Goal: Information Seeking & Learning: Compare options

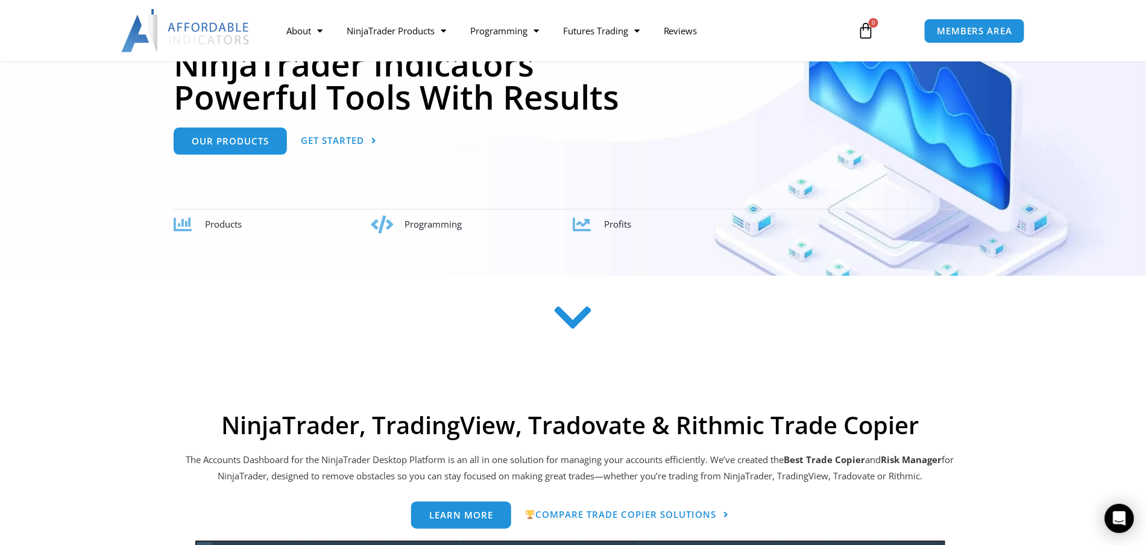
scroll to position [160, 0]
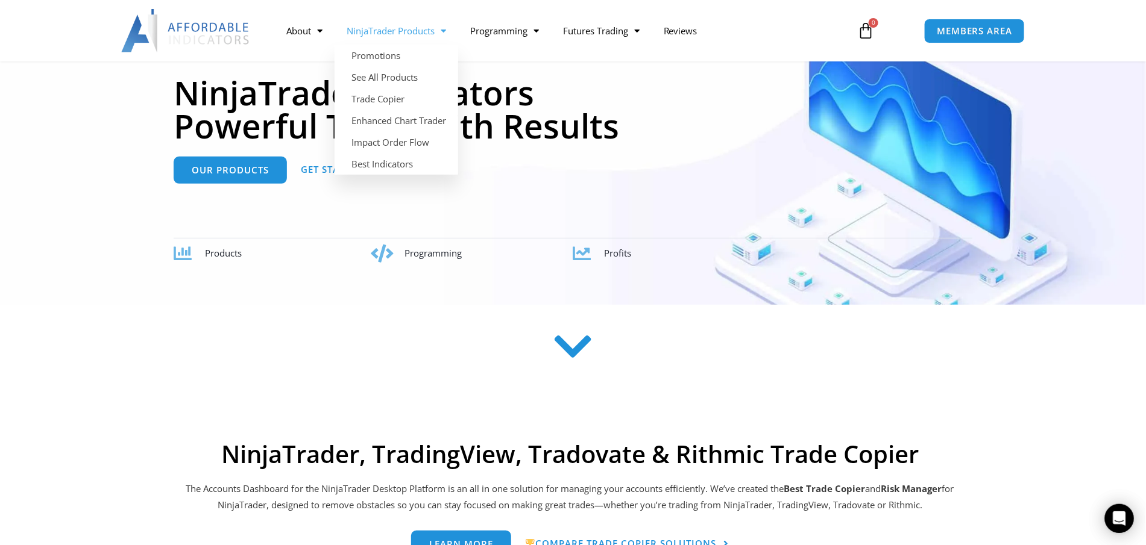
click at [400, 34] on link "NinjaTrader Products" at bounding box center [396, 31] width 124 height 28
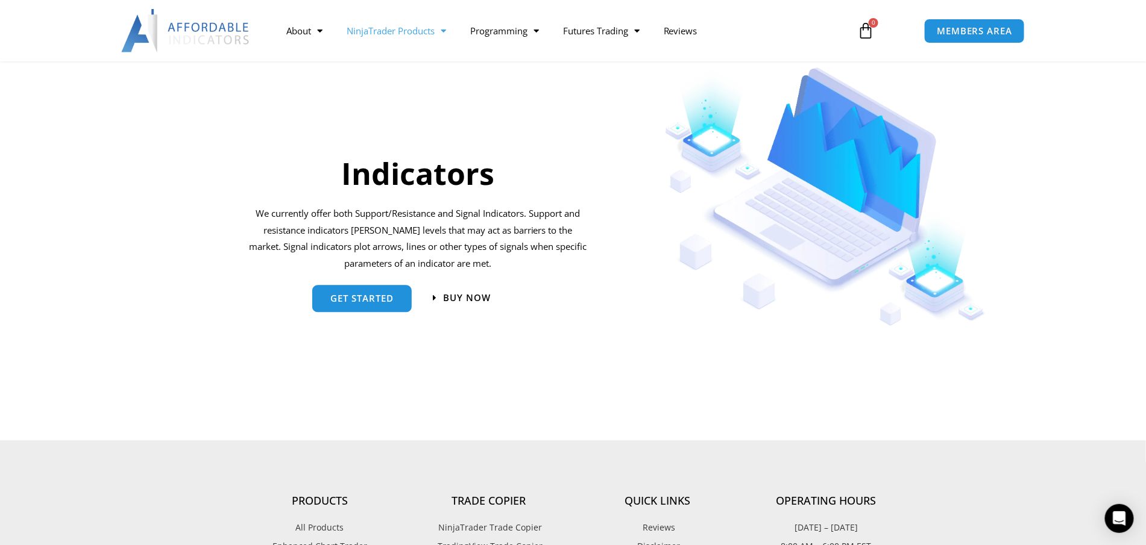
scroll to position [1285, 0]
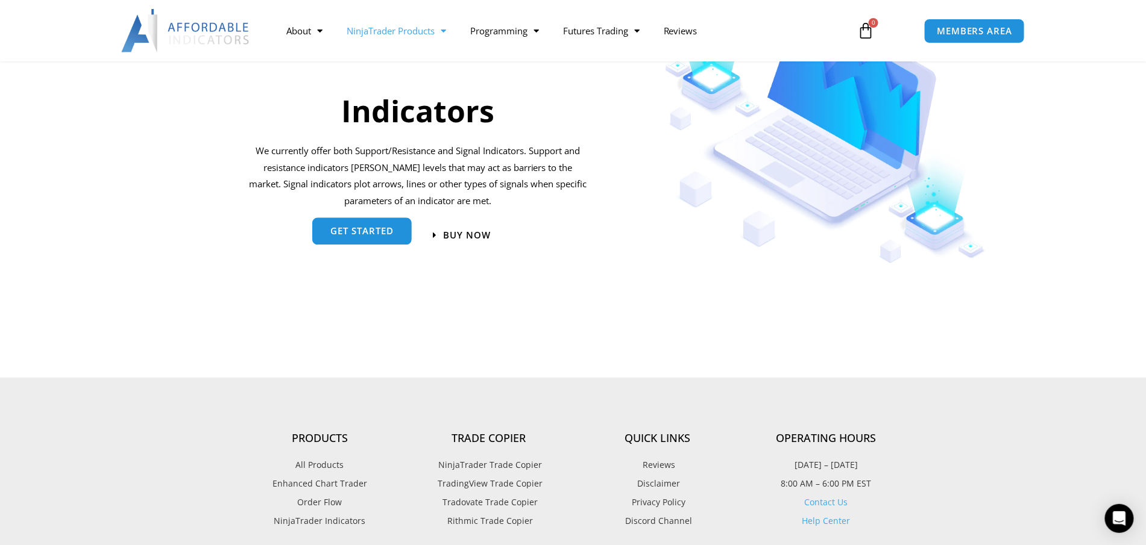
click at [352, 223] on link "get started" at bounding box center [361, 231] width 99 height 27
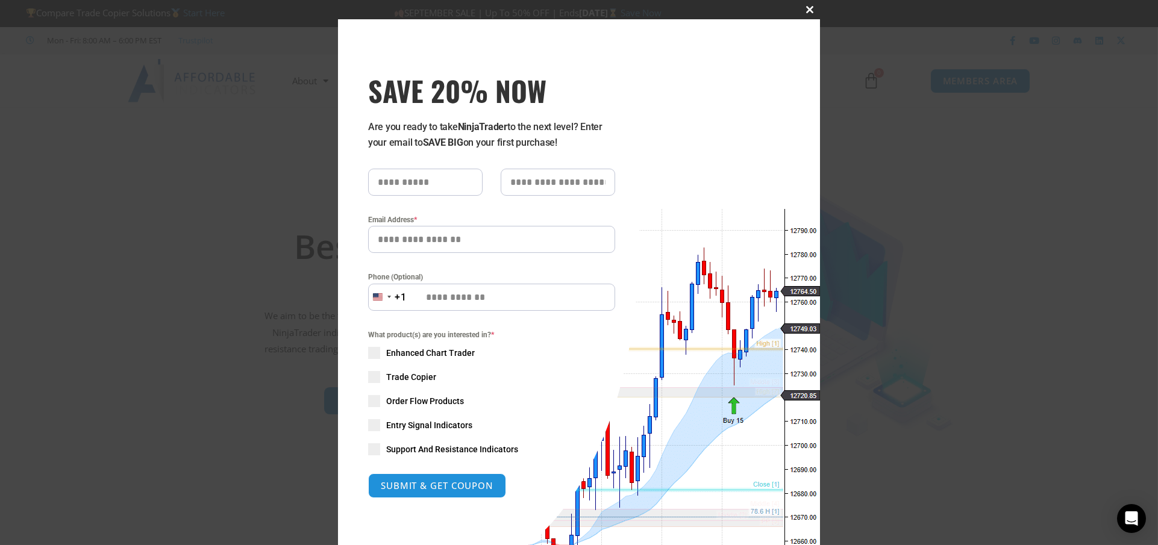
click at [801, 6] on span "SAVE 20% NOW popup" at bounding box center [810, 9] width 19 height 7
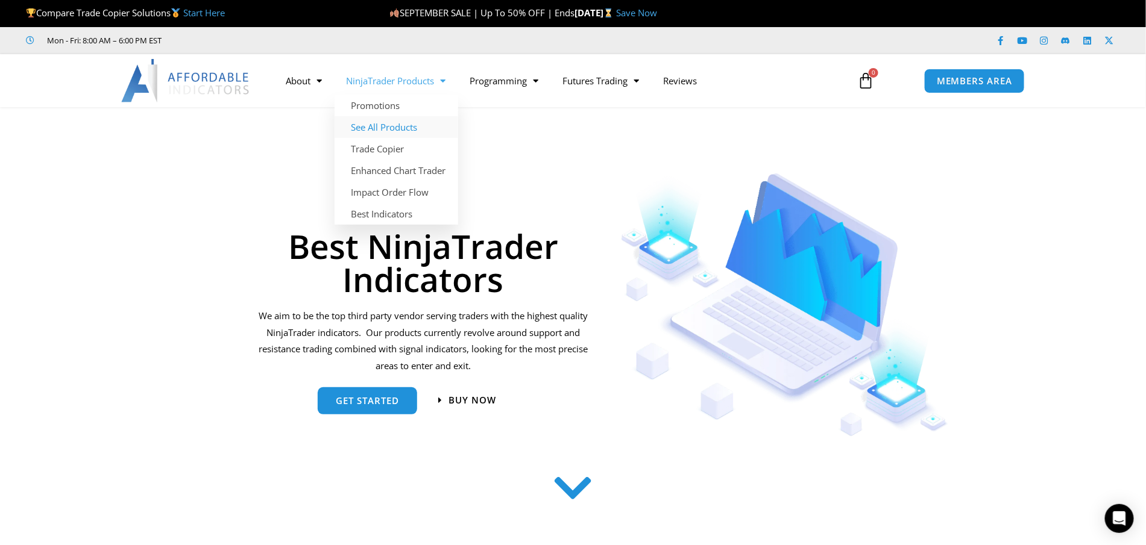
click at [388, 127] on link "See All Products" at bounding box center [396, 127] width 124 height 22
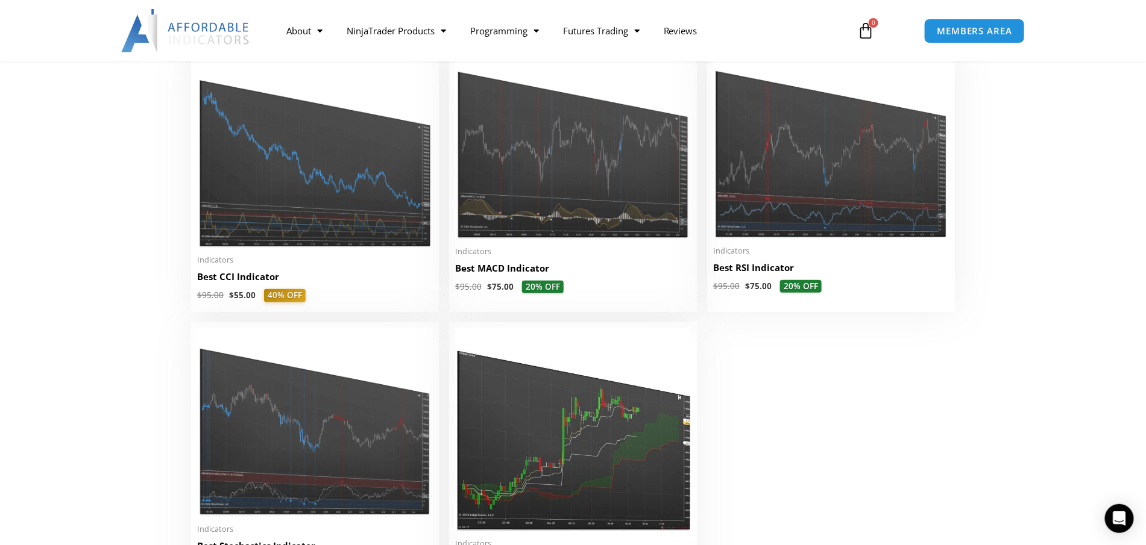
scroll to position [2571, 0]
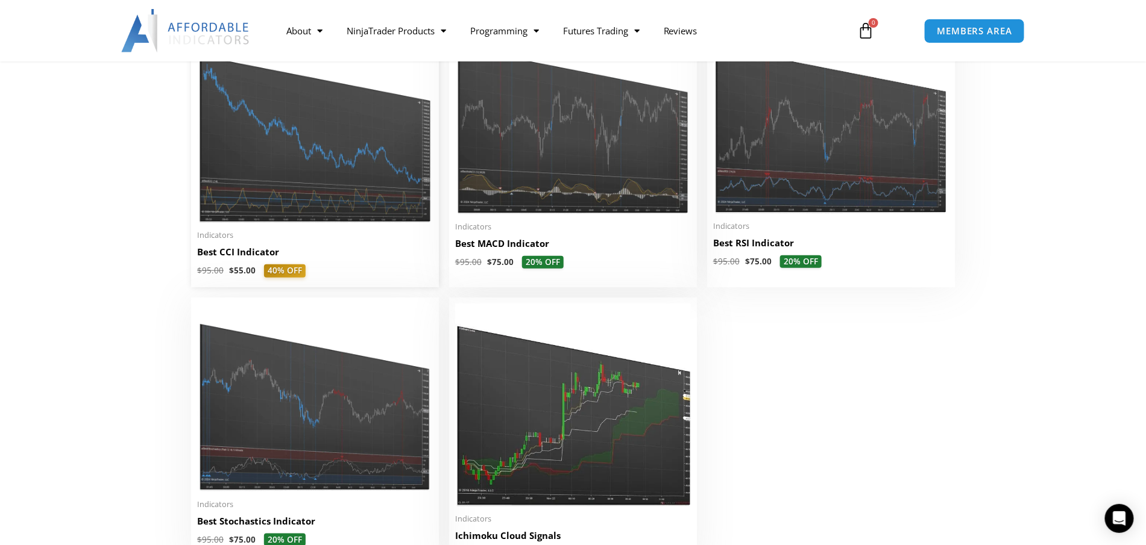
click at [286, 149] on img at bounding box center [315, 124] width 236 height 198
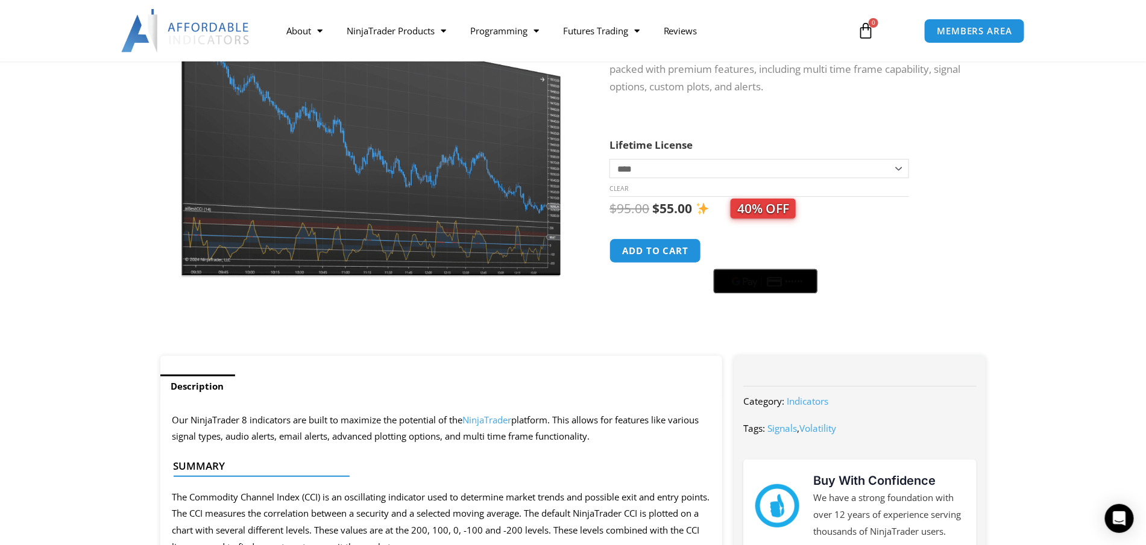
scroll to position [160, 0]
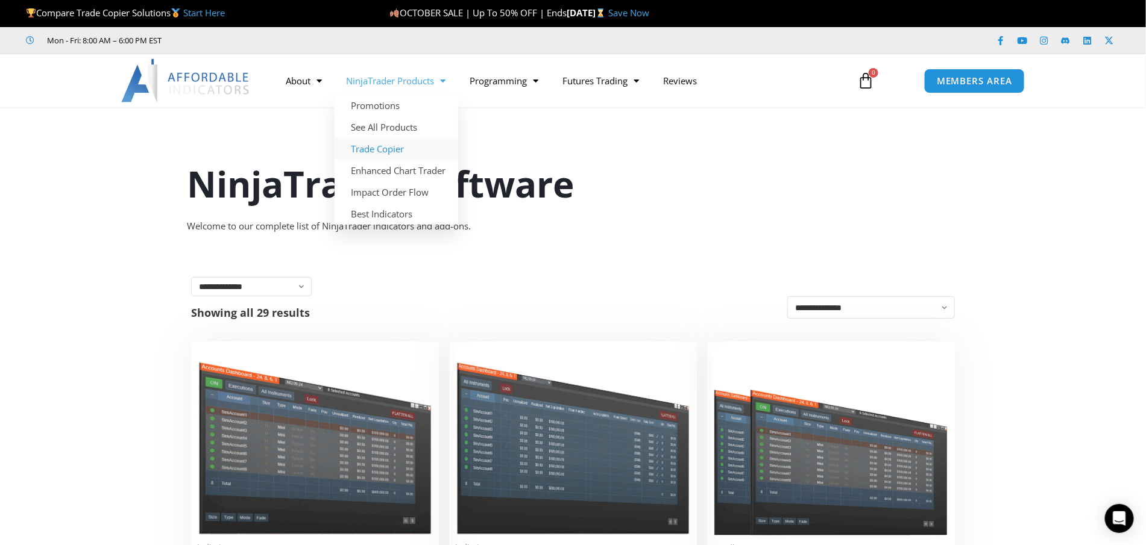
click at [377, 145] on link "Trade Copier" at bounding box center [396, 149] width 124 height 22
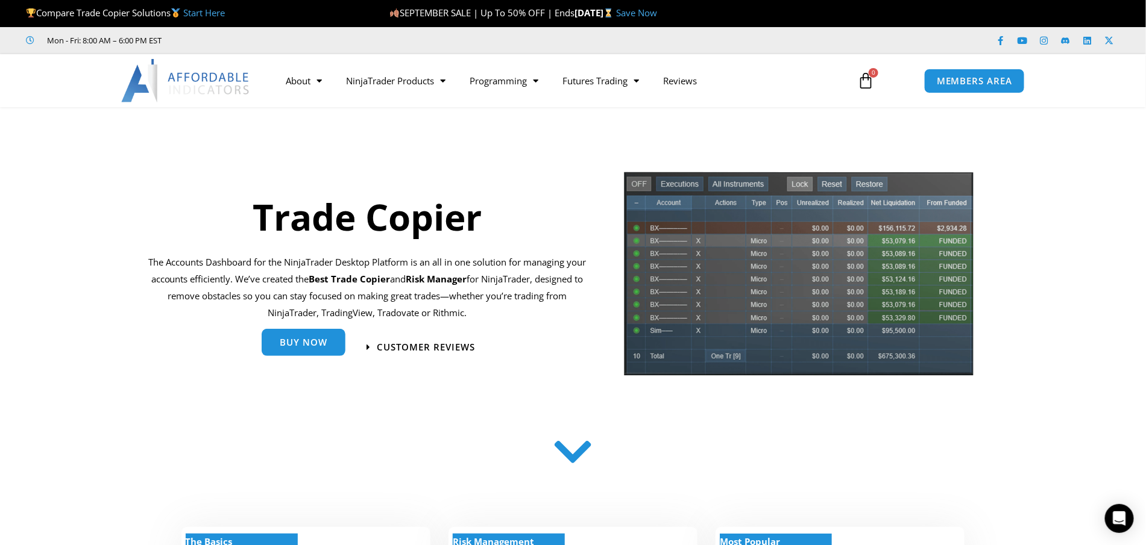
click at [306, 345] on span "Buy Now" at bounding box center [304, 342] width 48 height 9
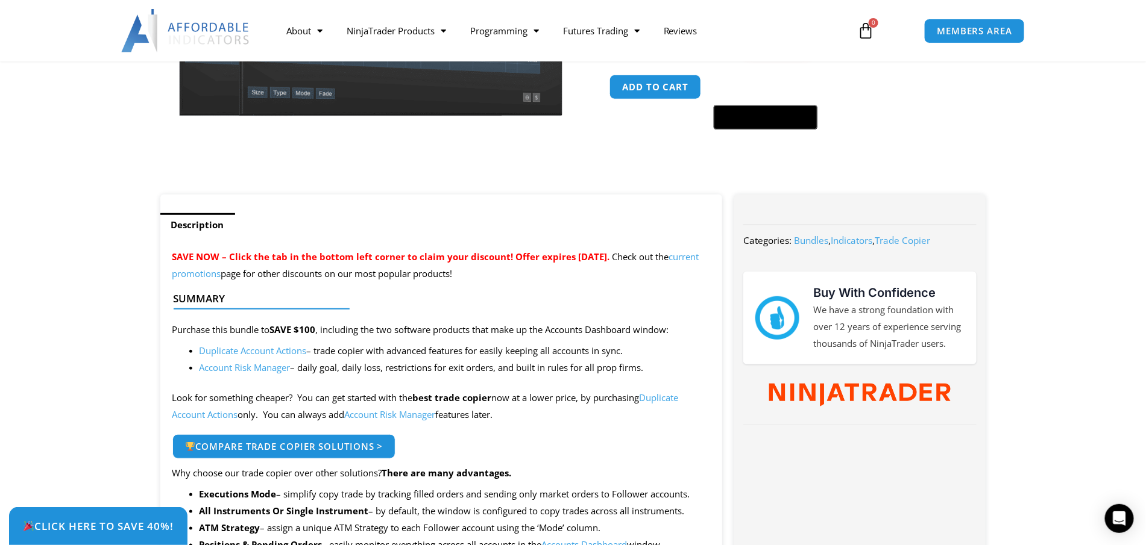
scroll to position [482, 0]
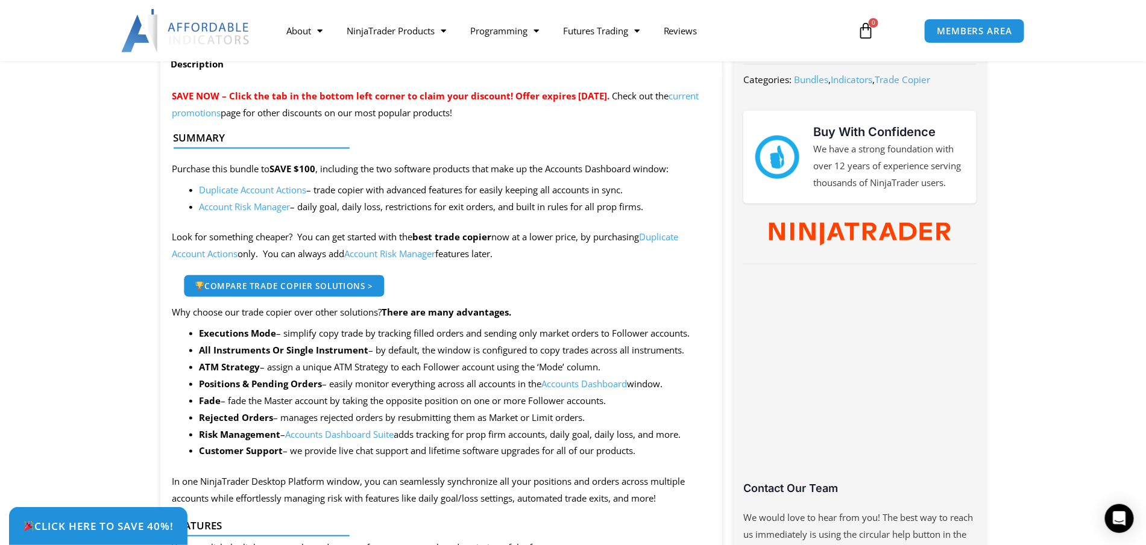
click at [283, 286] on span "Compare Trade Copier Solutions >" at bounding box center [284, 285] width 178 height 8
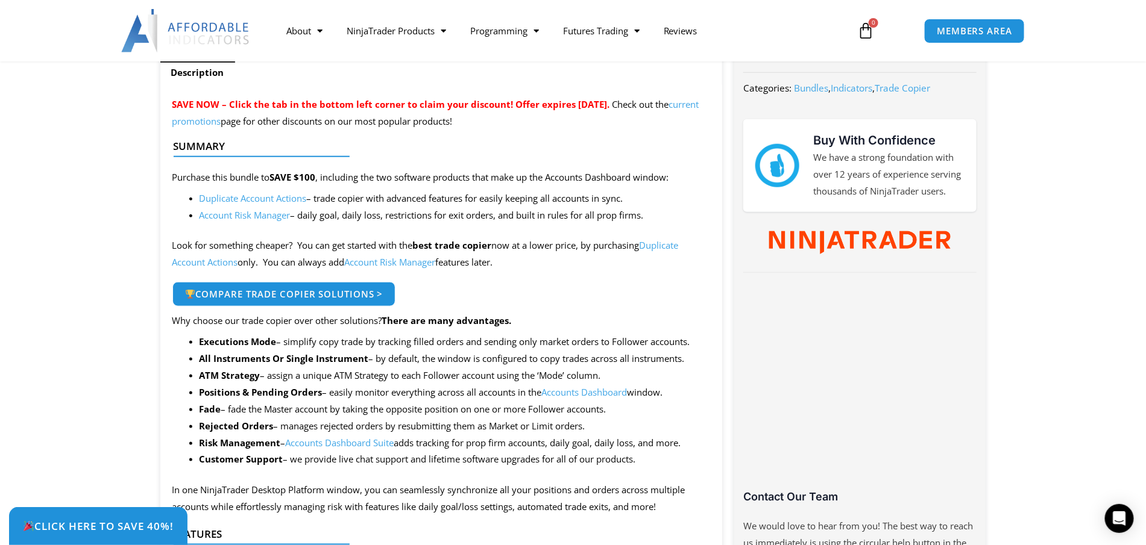
scroll to position [0, 0]
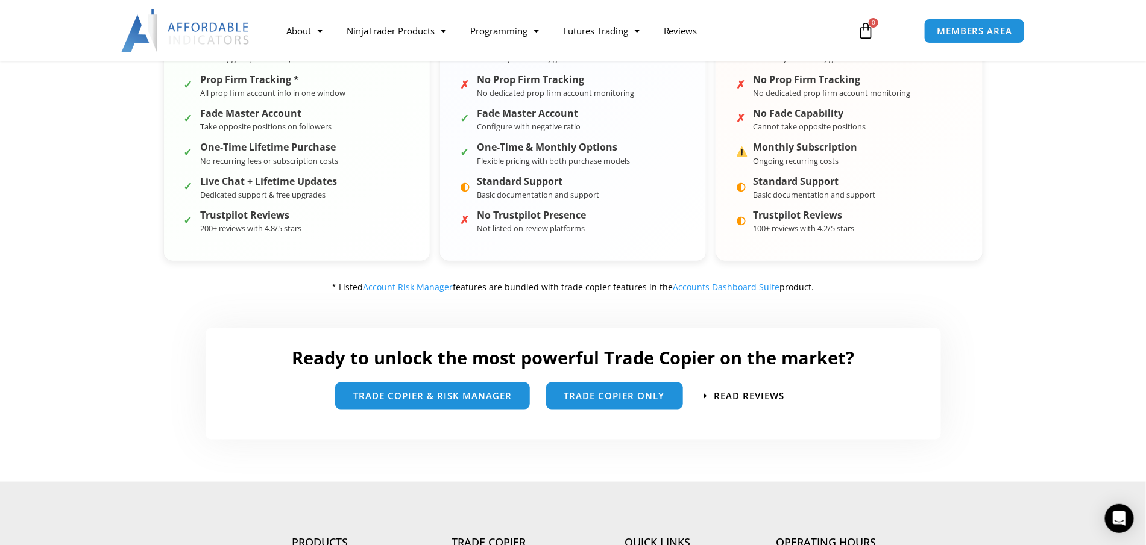
scroll to position [215, 0]
